Goal: Book appointment/travel/reservation

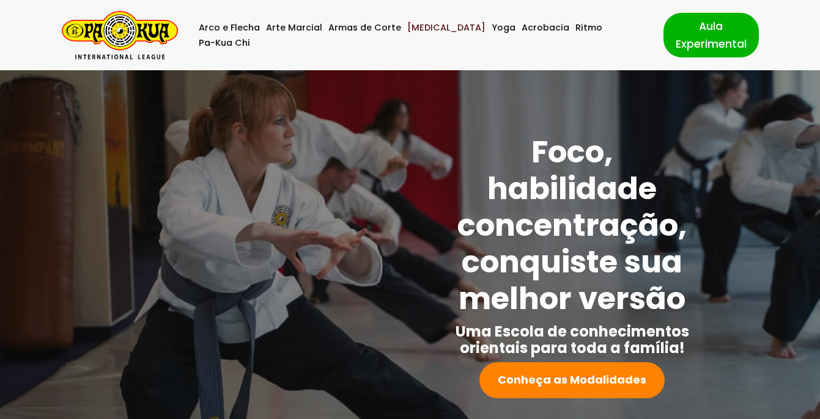
click at [419, 35] on link "[MEDICAL_DATA]" at bounding box center [446, 27] width 78 height 15
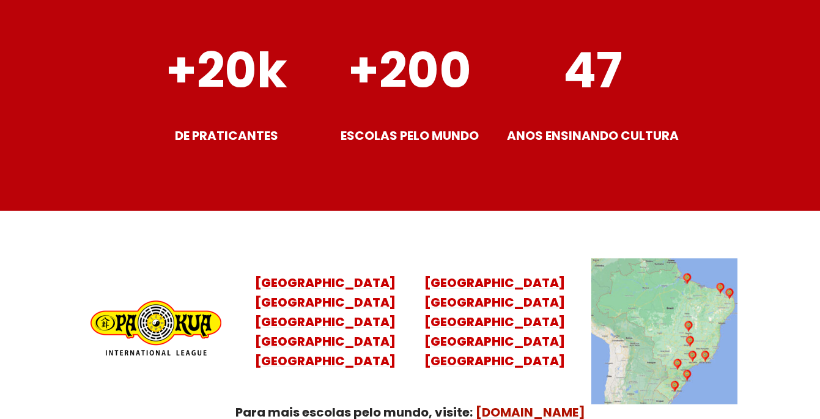
scroll to position [4872, 0]
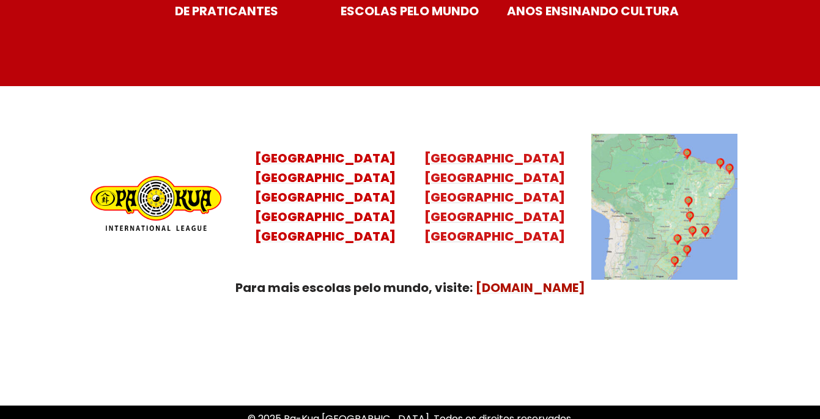
click at [497, 203] on mark "Minas Gerais Distrito Federal Rio Grande do Norte" at bounding box center [494, 217] width 141 height 56
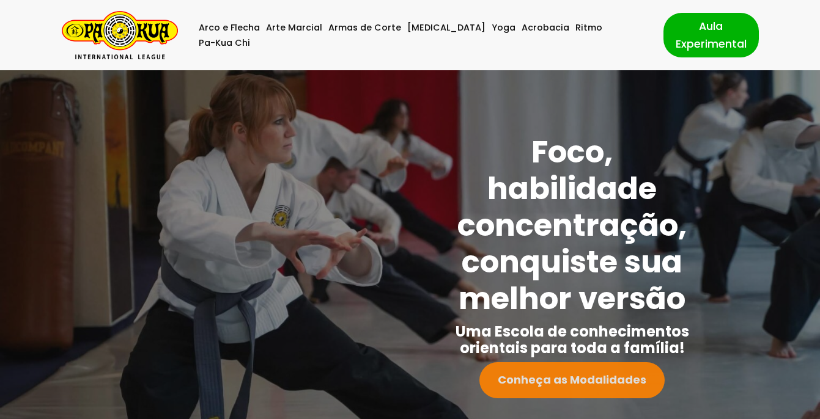
click at [586, 385] on strong "Conheça as Modalidades" at bounding box center [572, 379] width 149 height 15
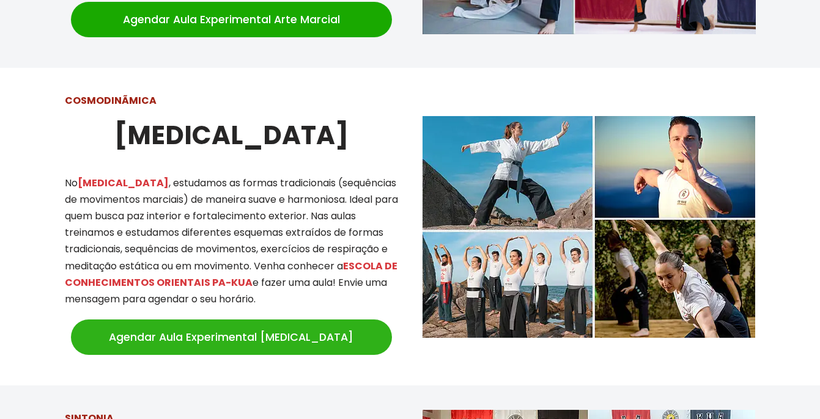
scroll to position [1099, 0]
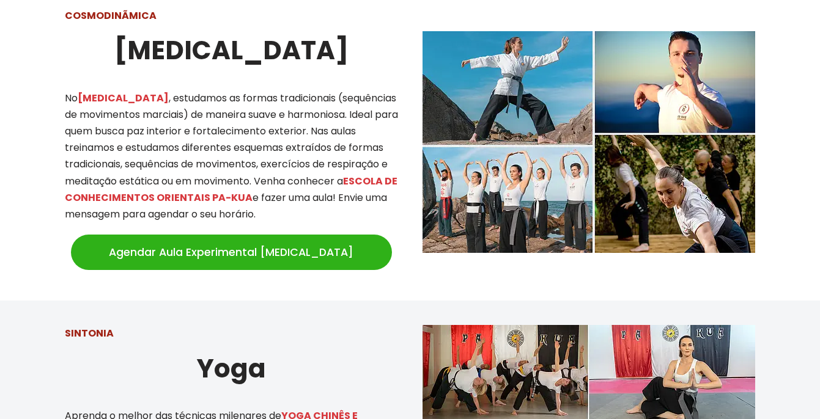
click at [248, 242] on link "Agendar Aula Experimental [MEDICAL_DATA]" at bounding box center [231, 252] width 321 height 35
